Goal: Find specific page/section: Find specific page/section

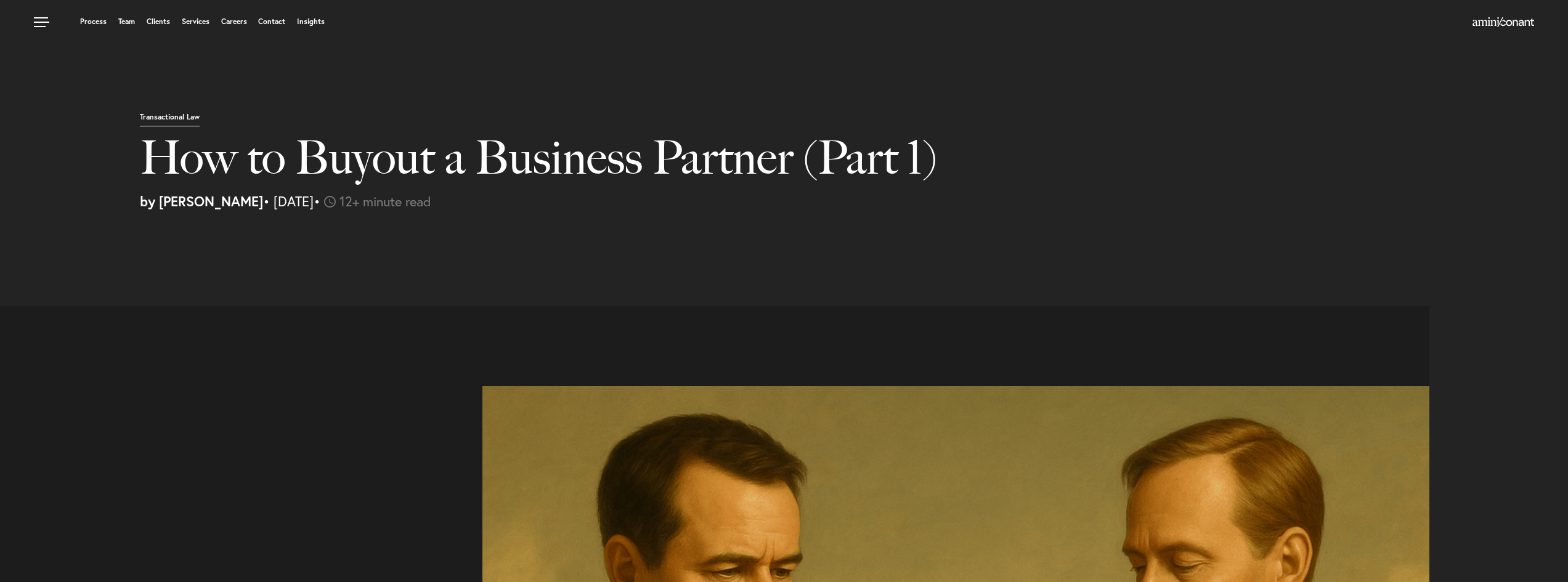
select select "US"
select select "Austin"
select select "Business and Civil Litigation"
click at [196, 18] on link "Services" at bounding box center [195, 21] width 28 height 7
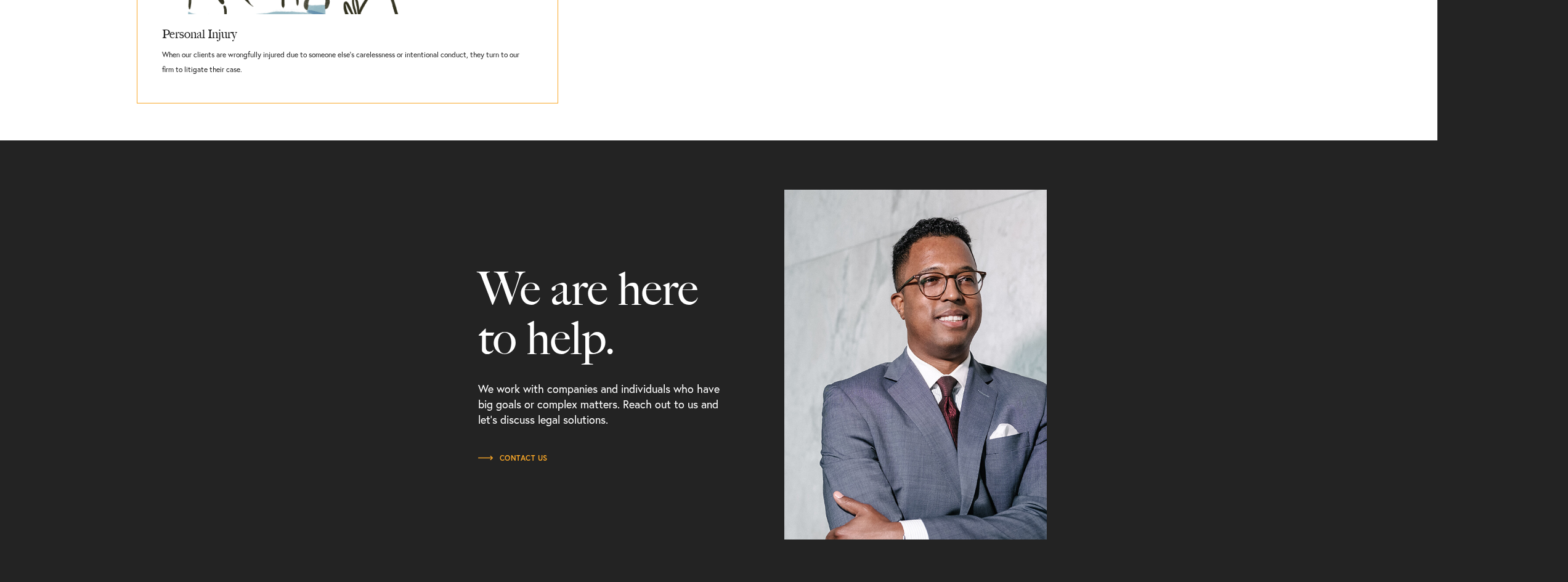
scroll to position [1067, 0]
